Goal: Task Accomplishment & Management: Complete application form

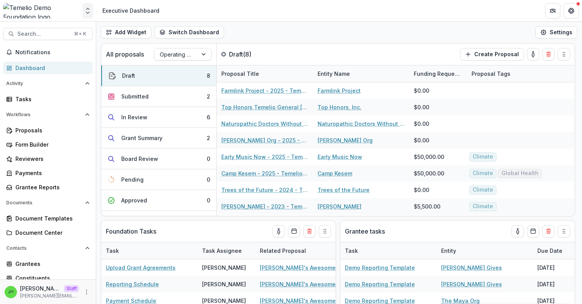
click at [86, 12] on polyline "Open entity switcher" at bounding box center [87, 13] width 3 height 2
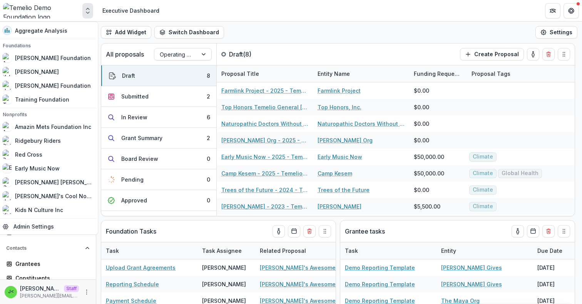
click at [87, 11] on icon "Open entity switcher" at bounding box center [88, 11] width 8 height 8
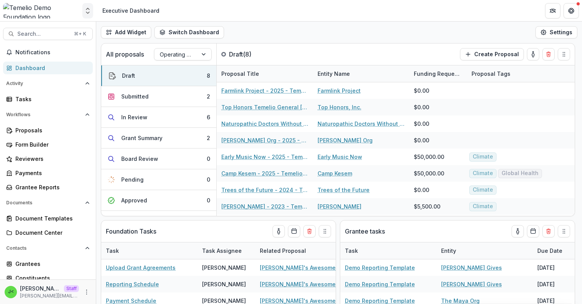
click at [87, 11] on icon "Open entity switcher" at bounding box center [88, 11] width 8 height 8
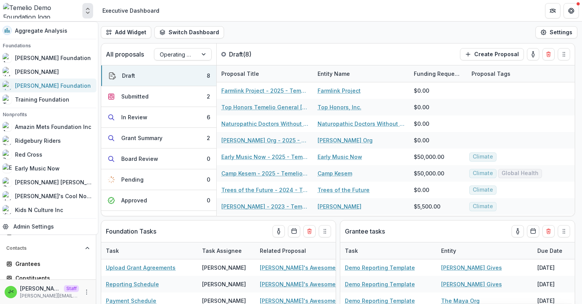
click at [53, 83] on div "[PERSON_NAME] Foundation" at bounding box center [53, 86] width 76 height 8
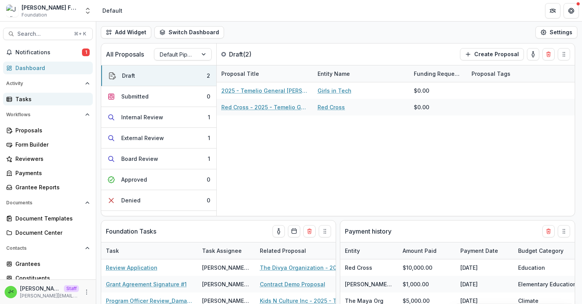
click at [29, 99] on div "Tasks" at bounding box center [50, 99] width 71 height 8
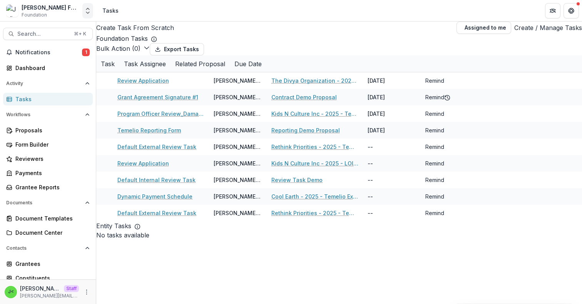
click at [84, 13] on icon "Open entity switcher" at bounding box center [88, 11] width 8 height 8
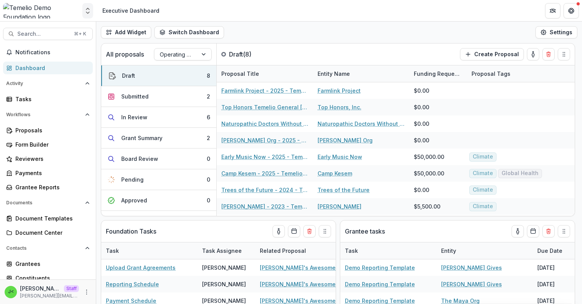
click at [87, 11] on icon "Open entity switcher" at bounding box center [88, 11] width 8 height 8
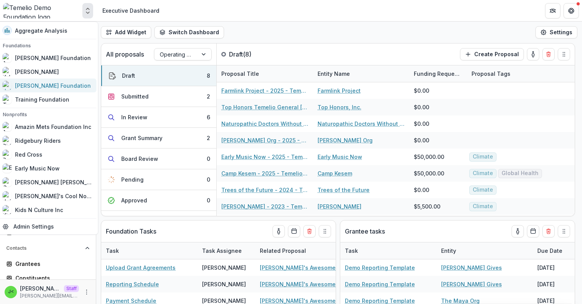
click at [52, 84] on div "[PERSON_NAME] Foundation" at bounding box center [53, 86] width 76 height 8
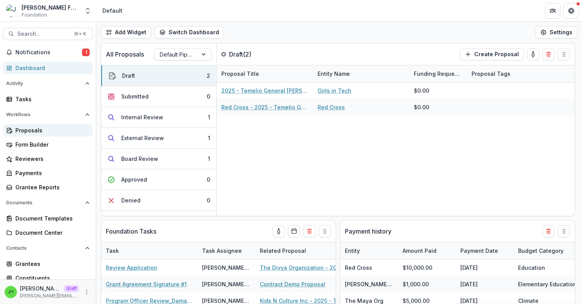
click at [50, 131] on div "Proposals" at bounding box center [50, 130] width 71 height 8
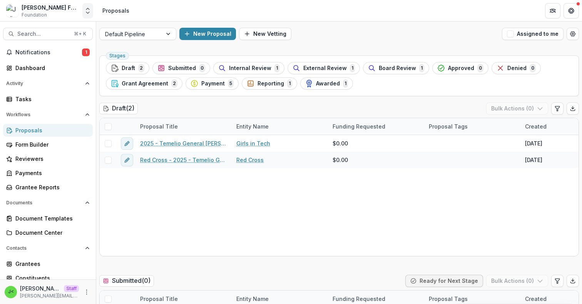
click at [87, 13] on icon "Open entity switcher" at bounding box center [88, 11] width 8 height 8
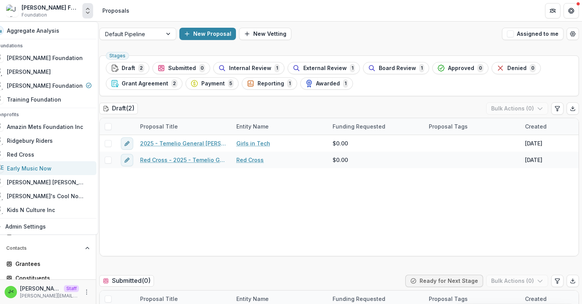
click at [41, 170] on div "Early Music Now" at bounding box center [29, 168] width 45 height 8
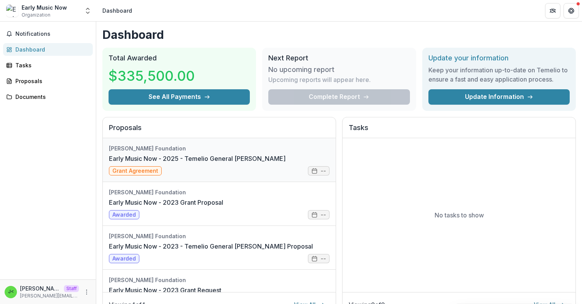
scroll to position [22, 0]
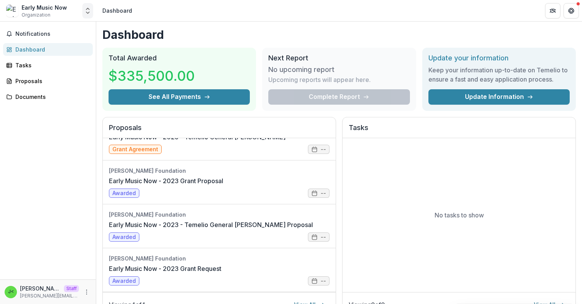
click at [89, 11] on icon "Open entity switcher" at bounding box center [88, 11] width 8 height 8
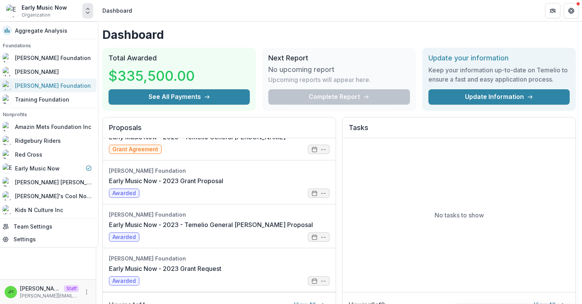
click at [49, 89] on div "[PERSON_NAME] Foundation" at bounding box center [53, 86] width 76 height 8
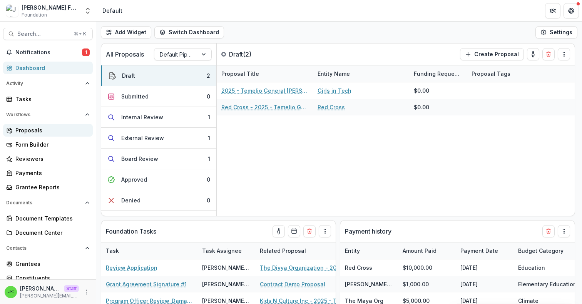
click at [40, 132] on div "Proposals" at bounding box center [50, 130] width 71 height 8
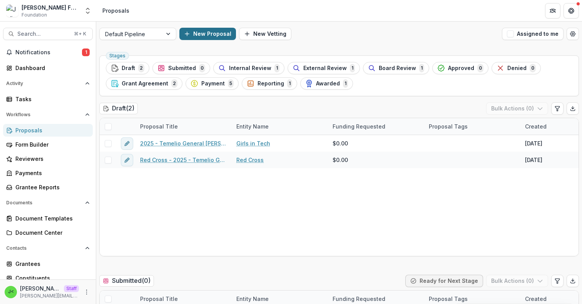
click at [219, 35] on button "New Proposal" at bounding box center [207, 34] width 57 height 12
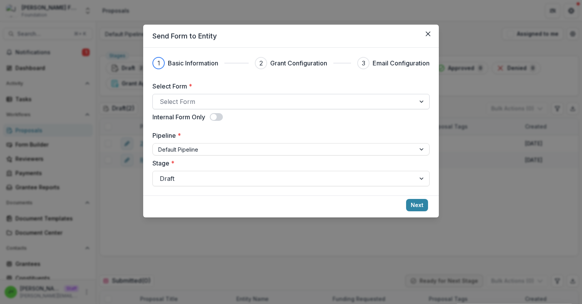
click at [213, 102] on div at bounding box center [284, 101] width 249 height 11
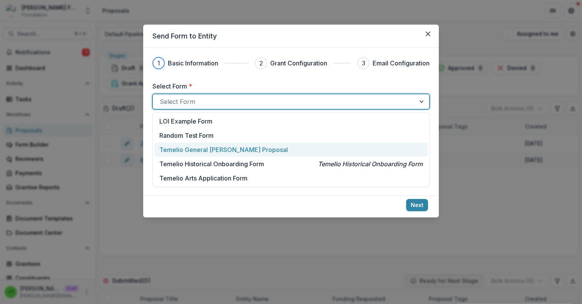
click at [204, 152] on p "Temelio General [PERSON_NAME] Proposal" at bounding box center [223, 149] width 129 height 9
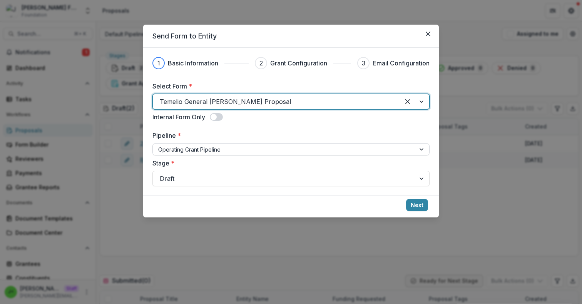
click at [198, 149] on div at bounding box center [284, 150] width 252 height 10
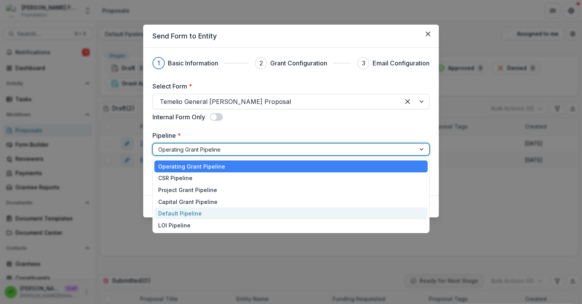
click at [188, 211] on div "Default Pipeline" at bounding box center [290, 213] width 273 height 12
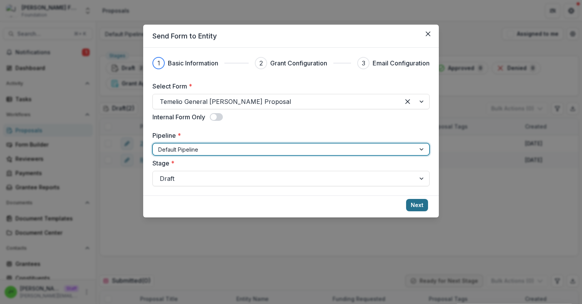
click at [416, 210] on button "Next" at bounding box center [417, 205] width 22 height 12
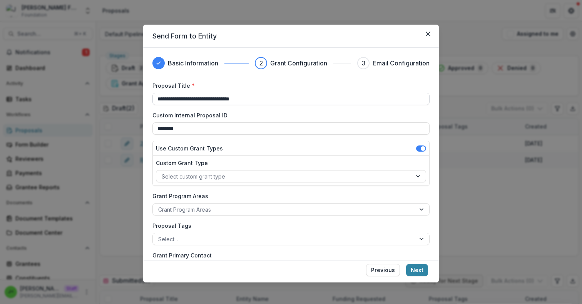
click at [158, 101] on input "**********" at bounding box center [290, 99] width 277 height 12
click at [175, 100] on input "**********" at bounding box center [290, 99] width 277 height 12
click at [157, 100] on input "**********" at bounding box center [290, 99] width 277 height 12
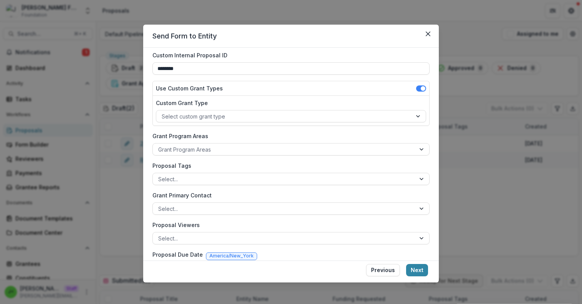
scroll to position [83, 0]
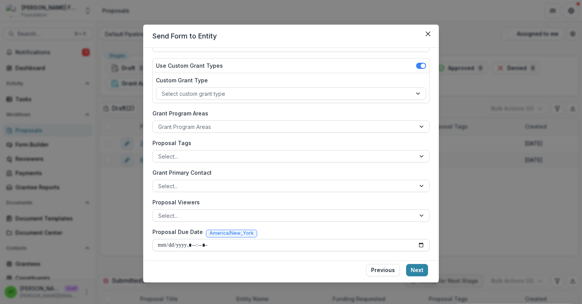
type input "**********"
click at [269, 245] on input "Proposal Due Date" at bounding box center [290, 245] width 277 height 12
click at [423, 269] on button "Next" at bounding box center [417, 270] width 22 height 12
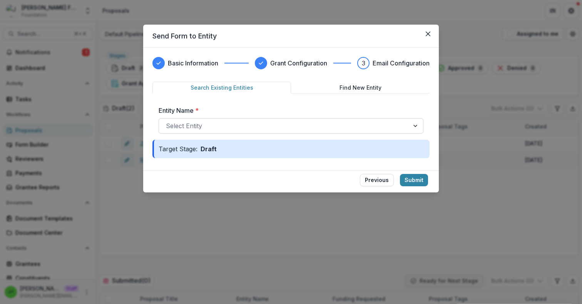
click at [384, 127] on div at bounding box center [284, 125] width 236 height 11
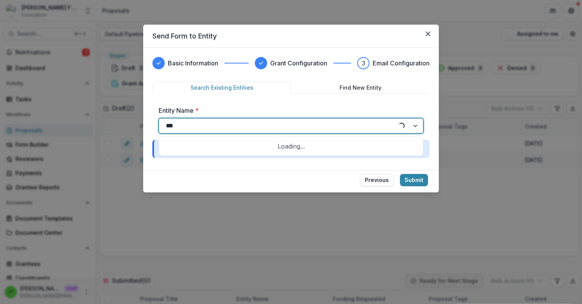
type input "****"
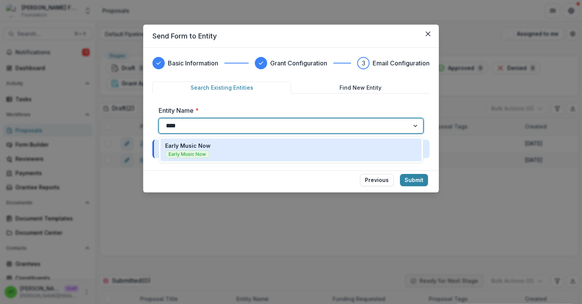
click at [319, 155] on div "Early Music Now Early Music Now" at bounding box center [291, 150] width 252 height 17
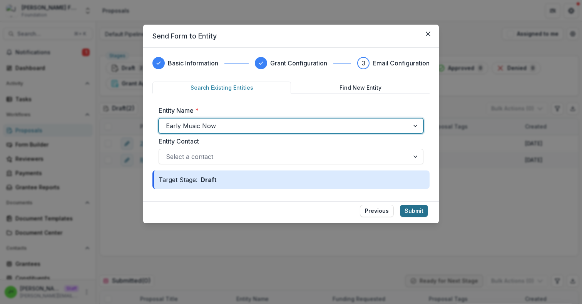
click at [414, 212] on button "Submit" at bounding box center [414, 211] width 28 height 12
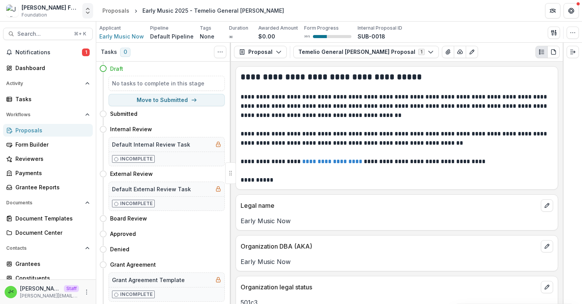
click at [87, 14] on icon "Open entity switcher" at bounding box center [88, 11] width 8 height 8
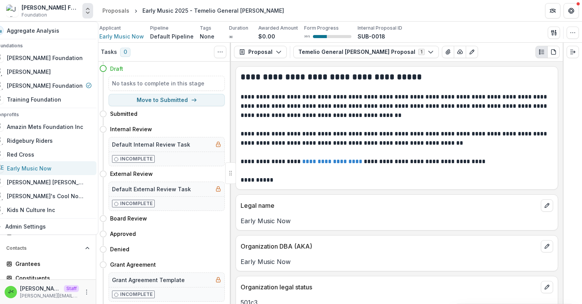
click at [41, 167] on div "Early Music Now" at bounding box center [29, 168] width 45 height 8
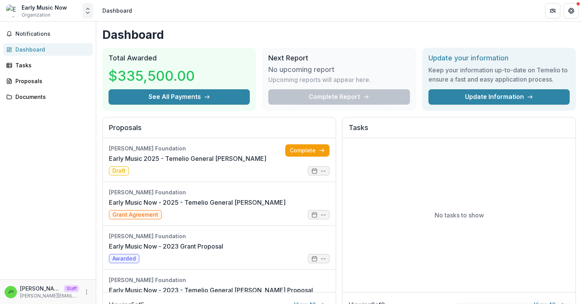
click at [87, 10] on icon "Open entity switcher" at bounding box center [88, 11] width 8 height 8
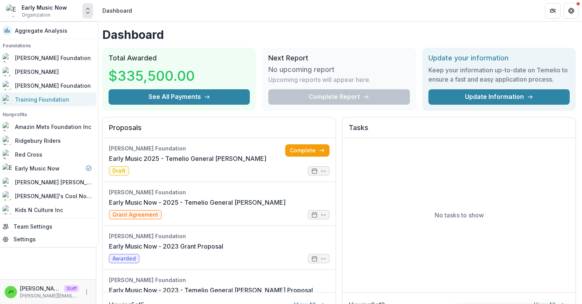
click at [53, 94] on link "Training Foundation" at bounding box center [47, 99] width 99 height 14
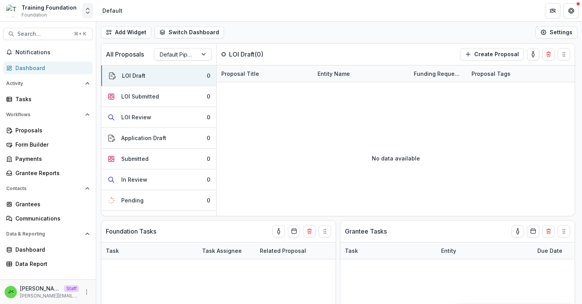
click at [86, 7] on icon "Open entity switcher" at bounding box center [88, 11] width 8 height 8
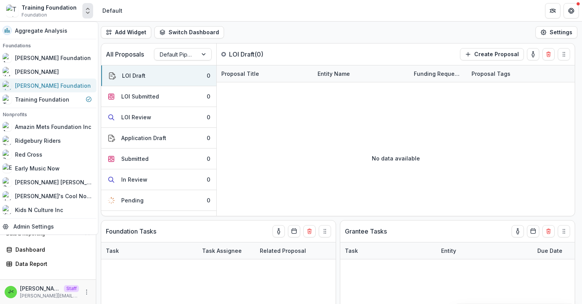
click at [65, 84] on div "[PERSON_NAME] Foundation" at bounding box center [47, 85] width 89 height 9
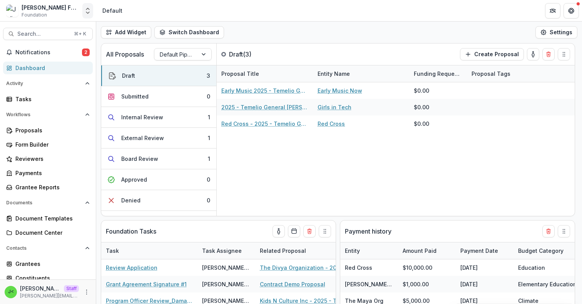
click at [89, 13] on icon "Open entity switcher" at bounding box center [88, 11] width 8 height 8
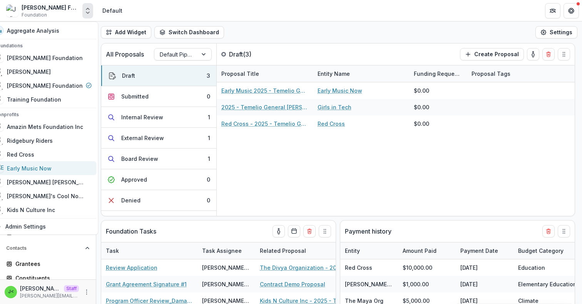
click at [52, 168] on div "Early Music Now" at bounding box center [29, 168] width 45 height 8
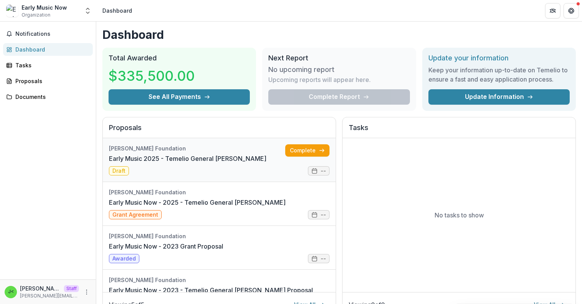
click at [266, 154] on link "Early Music 2025 - Temelio General [PERSON_NAME]" at bounding box center [187, 158] width 157 height 9
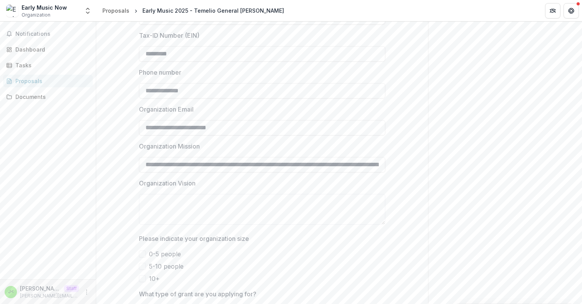
scroll to position [450, 0]
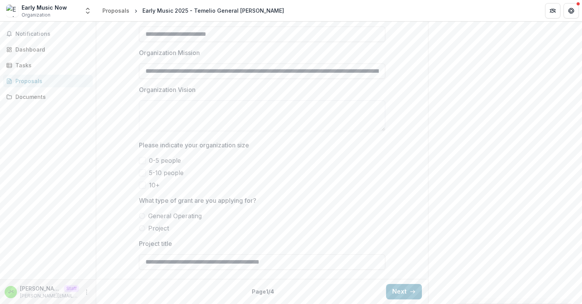
click at [156, 161] on span "0-5 people" at bounding box center [165, 160] width 32 height 9
click at [155, 170] on span "5-10 people" at bounding box center [166, 172] width 35 height 9
click at [170, 160] on span "0-5 people" at bounding box center [165, 160] width 32 height 9
click at [168, 214] on span "General Operating" at bounding box center [174, 215] width 53 height 9
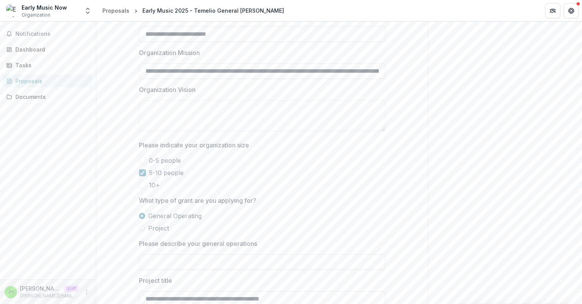
click at [160, 229] on span "Project" at bounding box center [158, 228] width 21 height 9
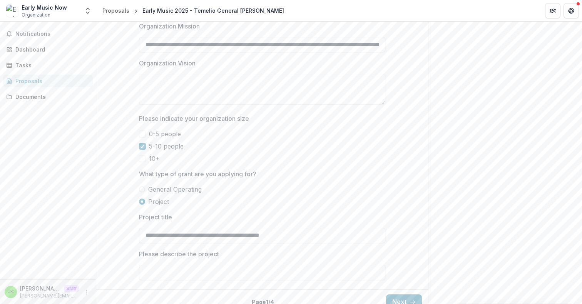
scroll to position [487, 0]
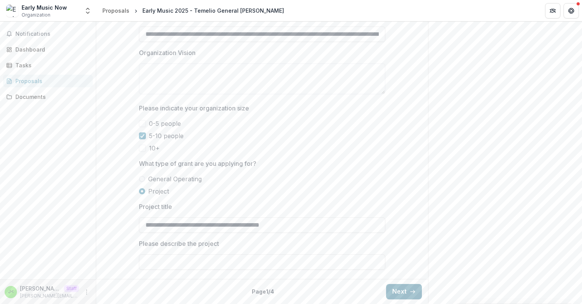
click at [408, 295] on button "Next" at bounding box center [404, 291] width 36 height 15
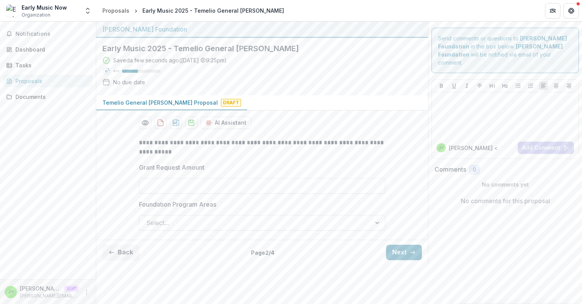
scroll to position [0, 0]
click at [408, 256] on button "Next" at bounding box center [404, 252] width 36 height 15
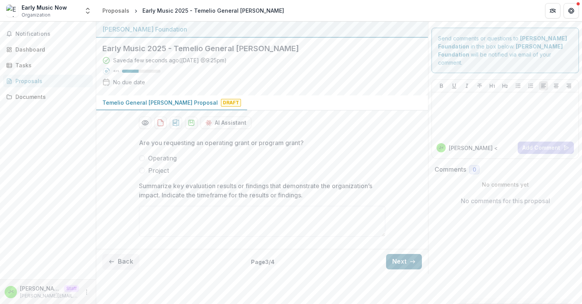
click at [407, 262] on button "Next" at bounding box center [404, 261] width 36 height 15
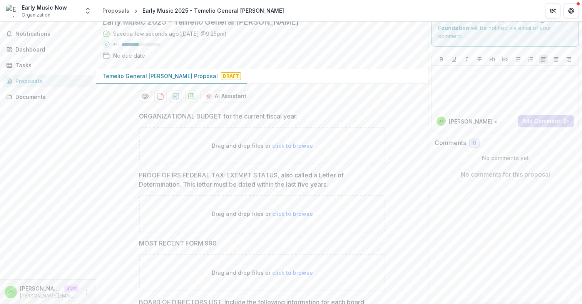
scroll to position [19, 0]
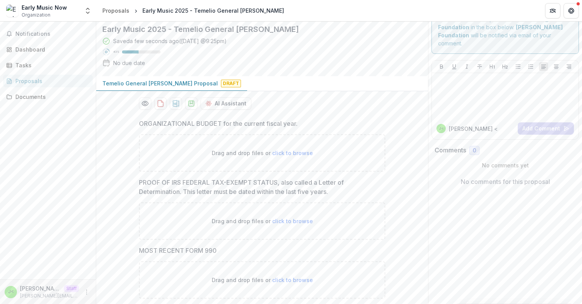
click at [296, 153] on span "click to browse" at bounding box center [292, 153] width 41 height 7
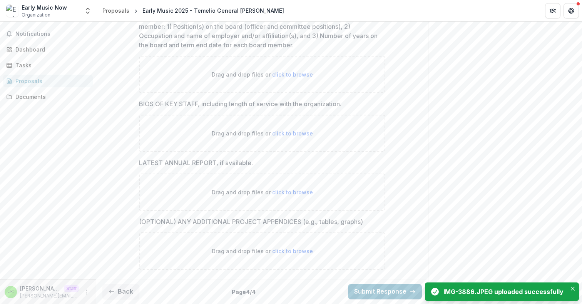
scroll to position [0, 0]
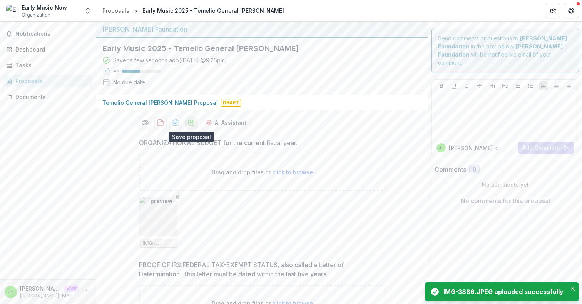
click at [192, 122] on icon "download-proposal" at bounding box center [191, 123] width 8 height 8
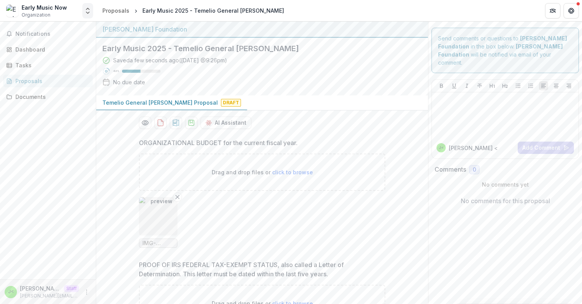
click at [89, 11] on icon "Open entity switcher" at bounding box center [88, 11] width 8 height 8
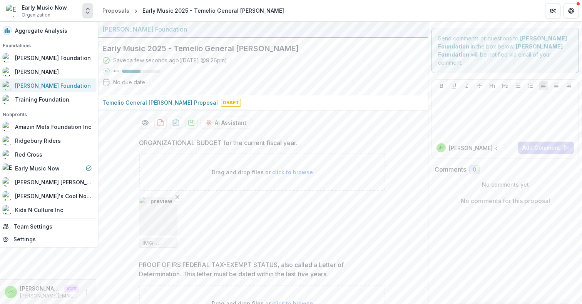
click at [49, 82] on div "[PERSON_NAME] Foundation" at bounding box center [53, 86] width 76 height 8
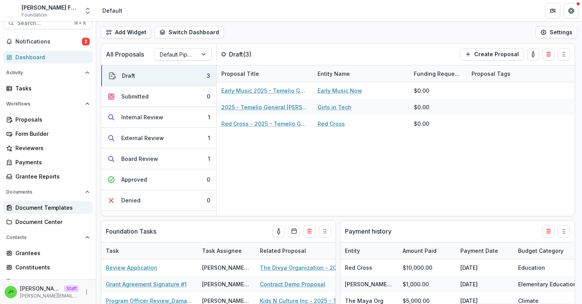
scroll to position [24, 0]
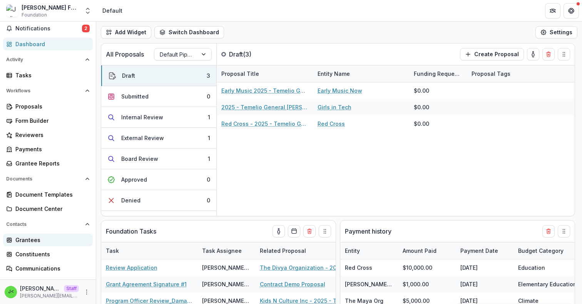
click at [38, 239] on div "Grantees" at bounding box center [50, 240] width 71 height 8
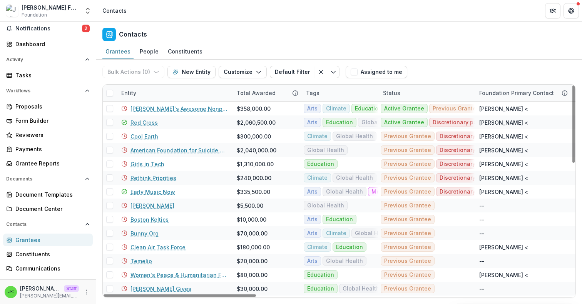
click at [155, 94] on div "Entity" at bounding box center [174, 93] width 115 height 17
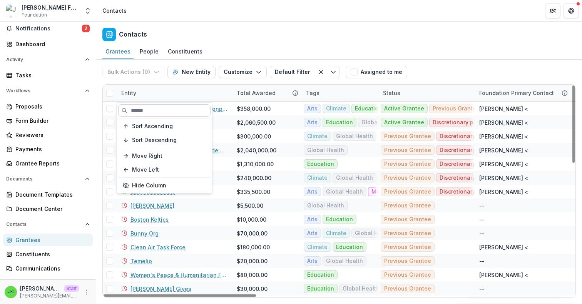
click at [148, 110] on input at bounding box center [164, 110] width 92 height 12
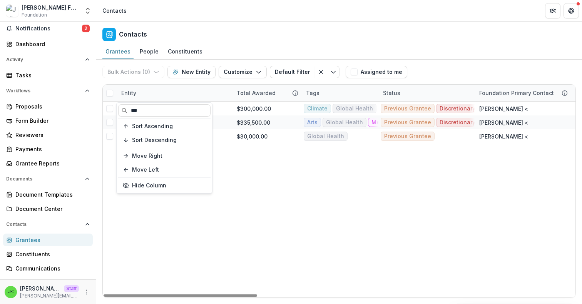
type input "***"
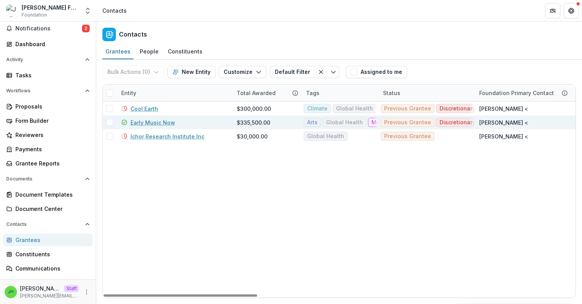
click at [155, 122] on link "Early Music Now" at bounding box center [152, 123] width 45 height 8
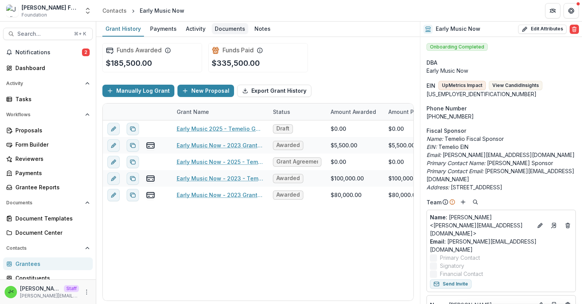
click at [230, 33] on div "Documents" at bounding box center [230, 28] width 37 height 11
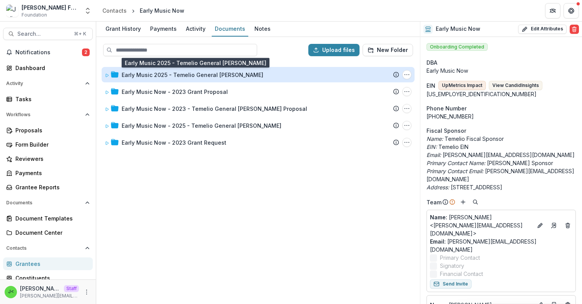
click at [198, 74] on div "Early Music 2025 - Temelio General [PERSON_NAME]" at bounding box center [193, 75] width 142 height 8
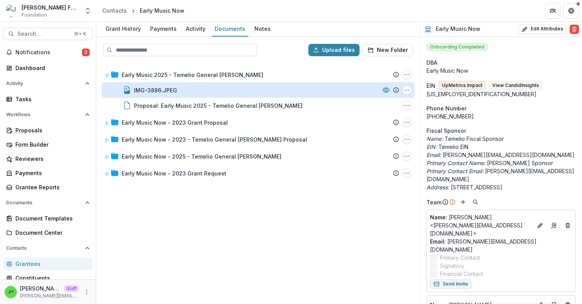
click at [170, 90] on div "IMG-3886.JPEG" at bounding box center [155, 90] width 43 height 8
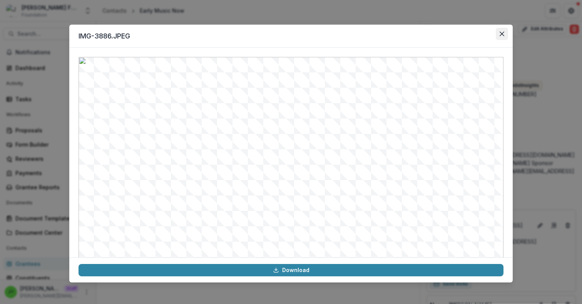
click at [501, 32] on icon "Close" at bounding box center [502, 34] width 5 height 5
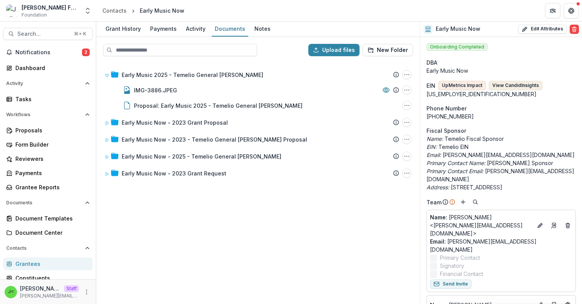
click at [515, 87] on button "View Candid Insights" at bounding box center [515, 85] width 53 height 9
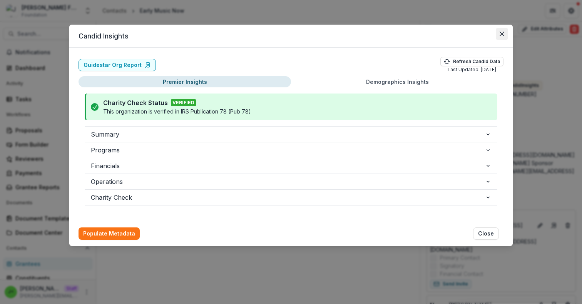
click at [500, 32] on icon "Close" at bounding box center [502, 34] width 5 height 5
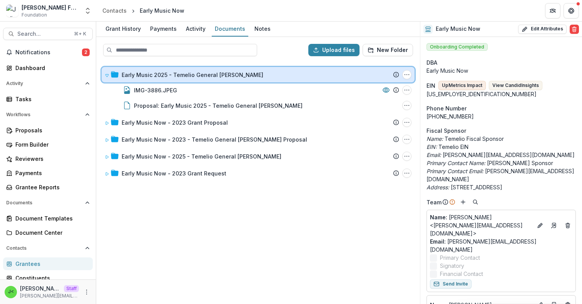
click at [106, 75] on icon at bounding box center [107, 75] width 5 height 5
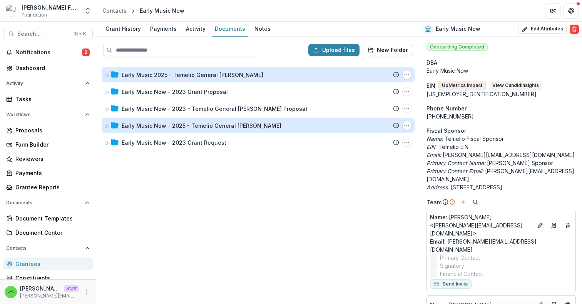
click at [126, 124] on div "Early Music Now - 2025 - Temelio General [PERSON_NAME]" at bounding box center [202, 126] width 160 height 8
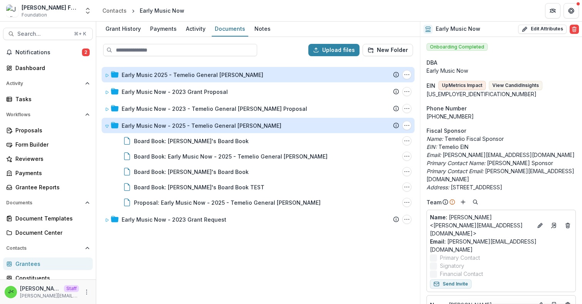
click at [129, 124] on div "Early Music Now - 2025 - Temelio General [PERSON_NAME]" at bounding box center [202, 126] width 160 height 8
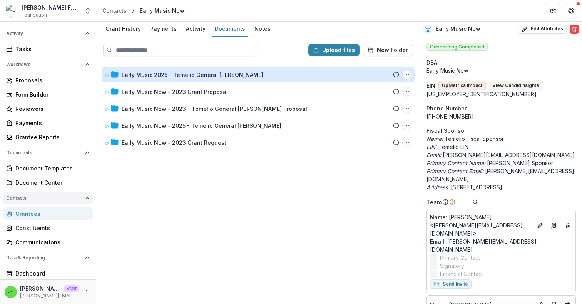
scroll to position [93, 0]
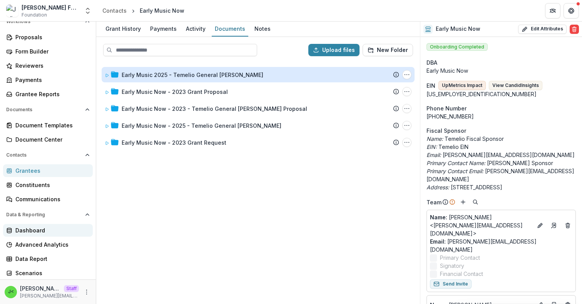
click at [56, 234] on link "Dashboard" at bounding box center [48, 230] width 90 height 13
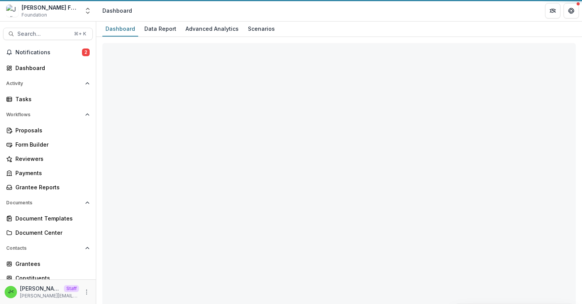
select select "**********"
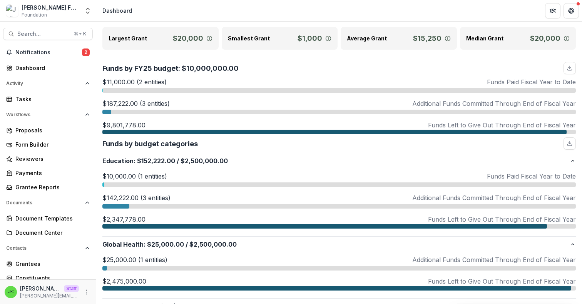
scroll to position [70, 0]
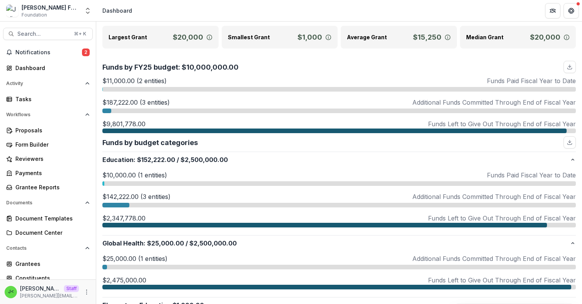
click at [156, 86] on div "$11,000.00 (2 entities) Funds Paid Fiscal Year to Date" at bounding box center [338, 83] width 473 height 15
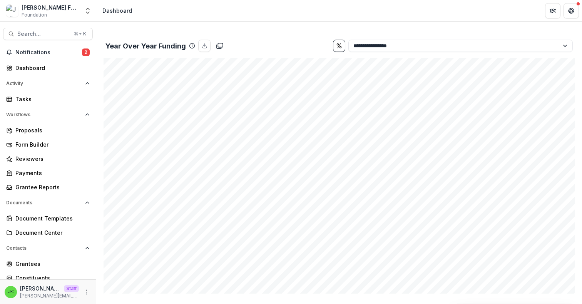
scroll to position [920, 0]
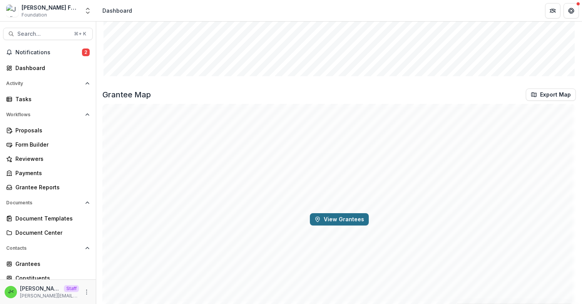
click at [328, 220] on button "View Grantees" at bounding box center [339, 219] width 59 height 12
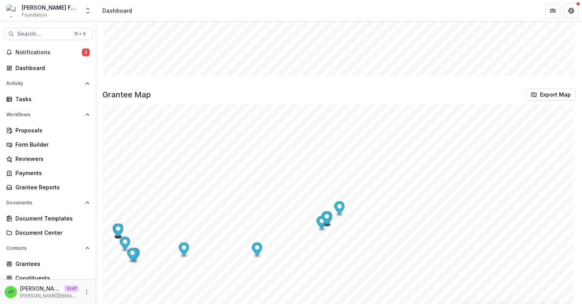
click at [341, 93] on div "Grantee Map Export Map" at bounding box center [338, 95] width 473 height 12
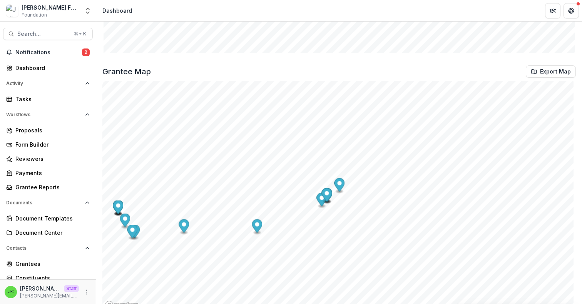
scroll to position [957, 0]
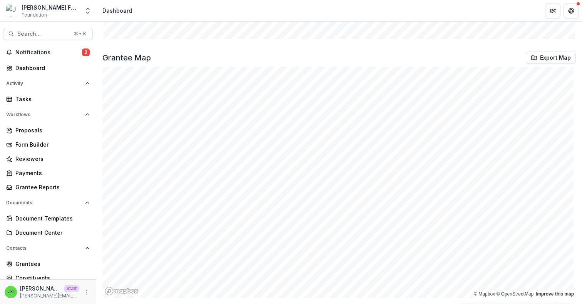
click at [344, 52] on div "Grantee Map Export Map" at bounding box center [338, 58] width 473 height 12
click at [276, 52] on div "Grantee Map Export Map" at bounding box center [338, 58] width 473 height 12
click at [162, 61] on div "Grantee Map Export Map" at bounding box center [338, 58] width 473 height 12
click at [89, 13] on icon "Open entity switcher" at bounding box center [88, 11] width 8 height 8
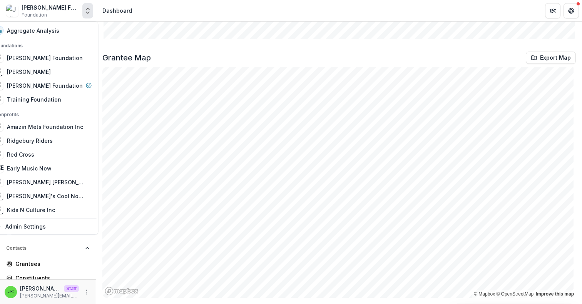
click at [85, 14] on icon "Open entity switcher" at bounding box center [88, 11] width 8 height 8
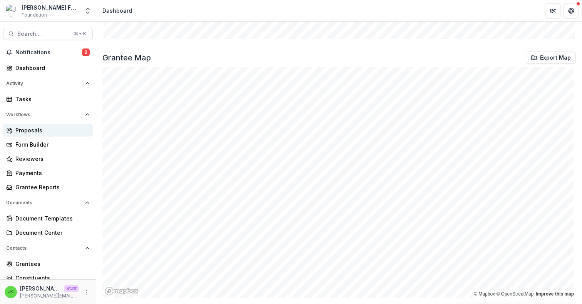
click at [52, 129] on div "Proposals" at bounding box center [50, 130] width 71 height 8
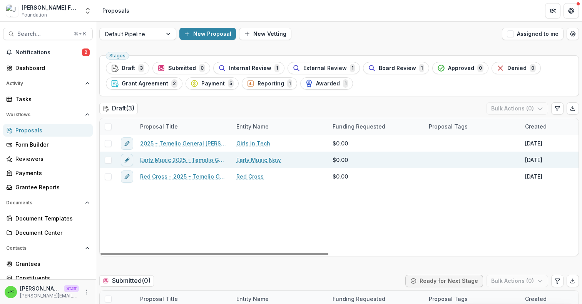
click at [174, 160] on link "Early Music 2025 - Temelio General [PERSON_NAME]" at bounding box center [183, 160] width 87 height 8
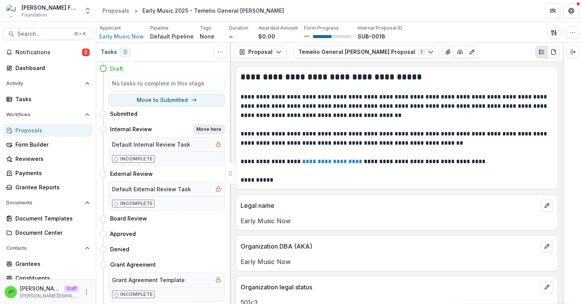
click at [208, 128] on button "Move here" at bounding box center [209, 129] width 32 height 9
select select "**********"
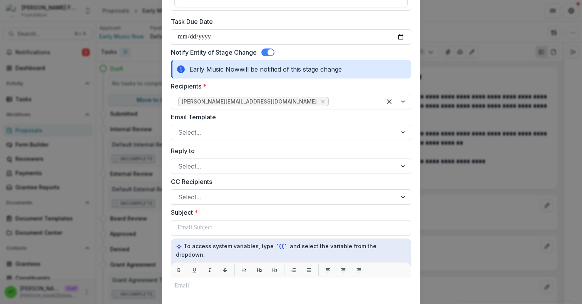
scroll to position [123, 0]
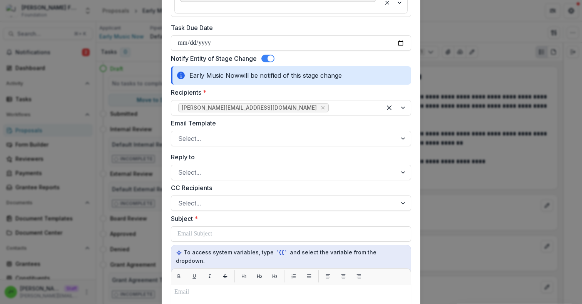
click at [264, 55] on span at bounding box center [267, 59] width 13 height 8
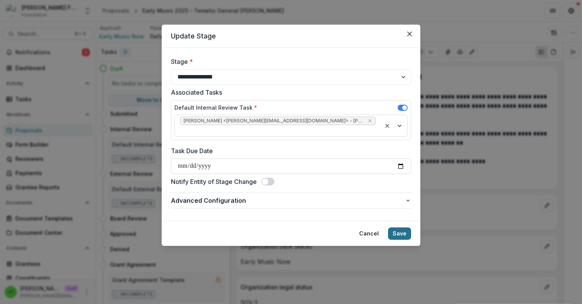
click at [407, 227] on button "Save" at bounding box center [399, 233] width 23 height 12
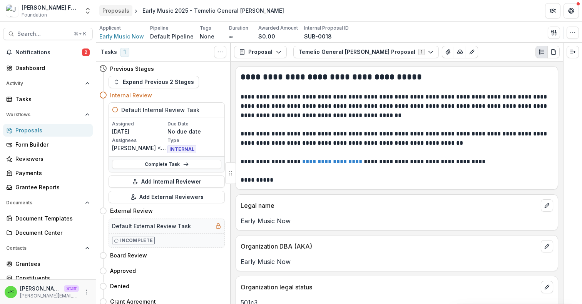
click at [118, 9] on div "Proposals" at bounding box center [115, 11] width 27 height 8
